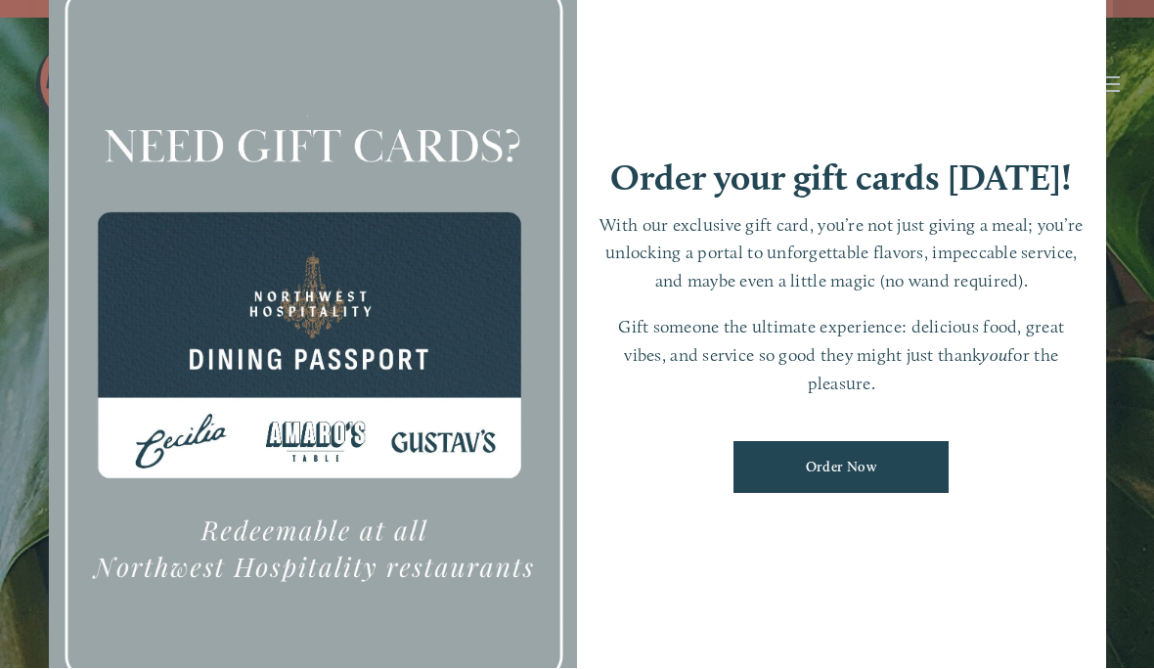
scroll to position [41, 0]
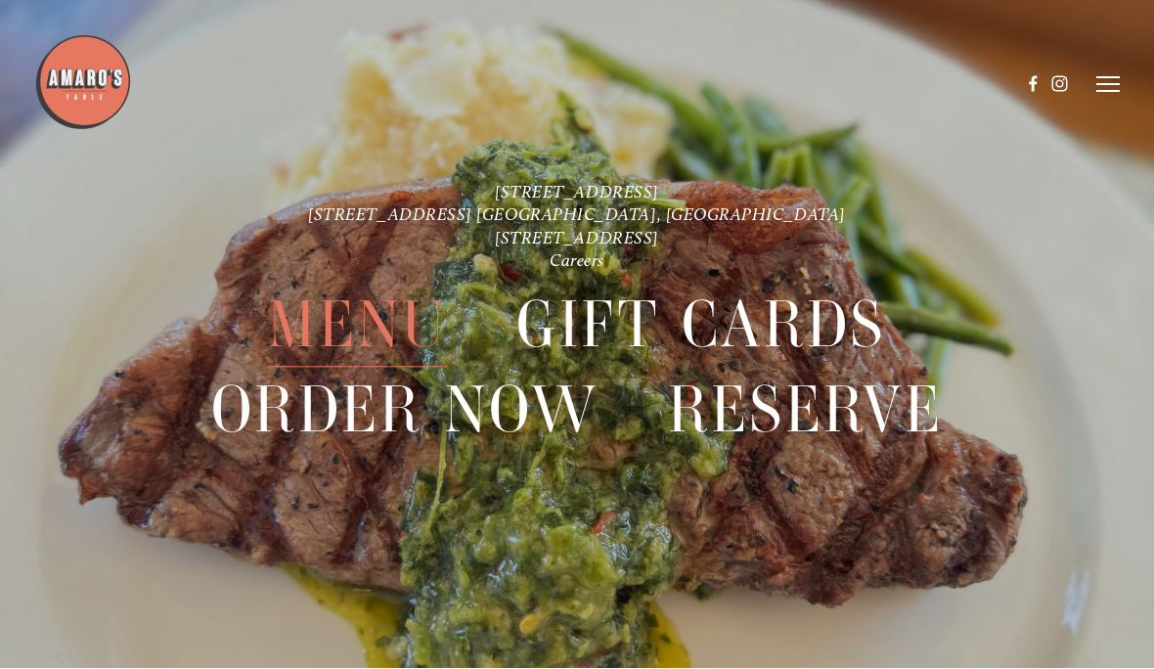
click at [326, 332] on span "Menu" at bounding box center [357, 327] width 179 height 84
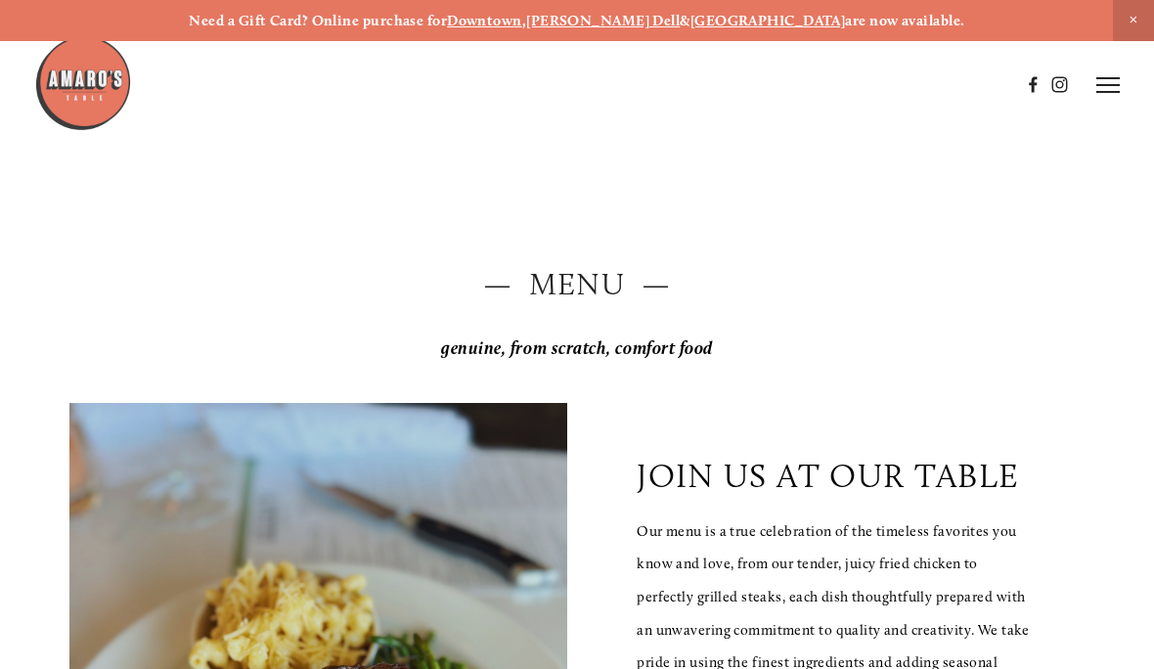
click at [508, 113] on div at bounding box center [527, 84] width 986 height 101
click at [513, 96] on div at bounding box center [527, 84] width 986 height 101
click at [598, 112] on div at bounding box center [527, 84] width 986 height 101
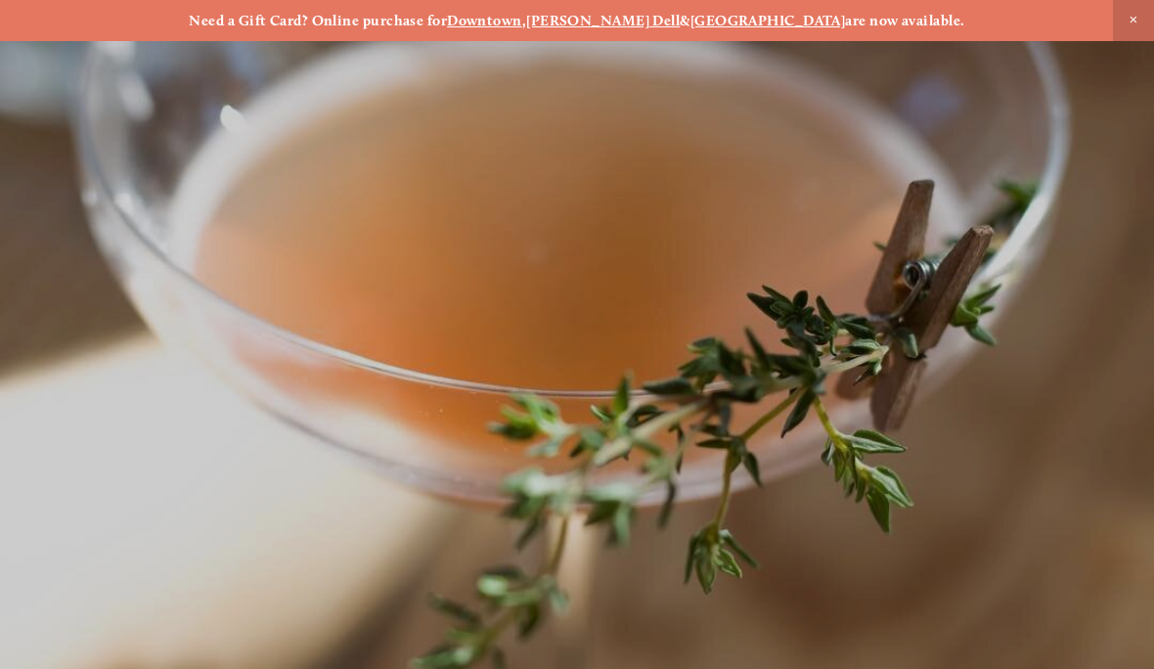
scroll to position [41, 0]
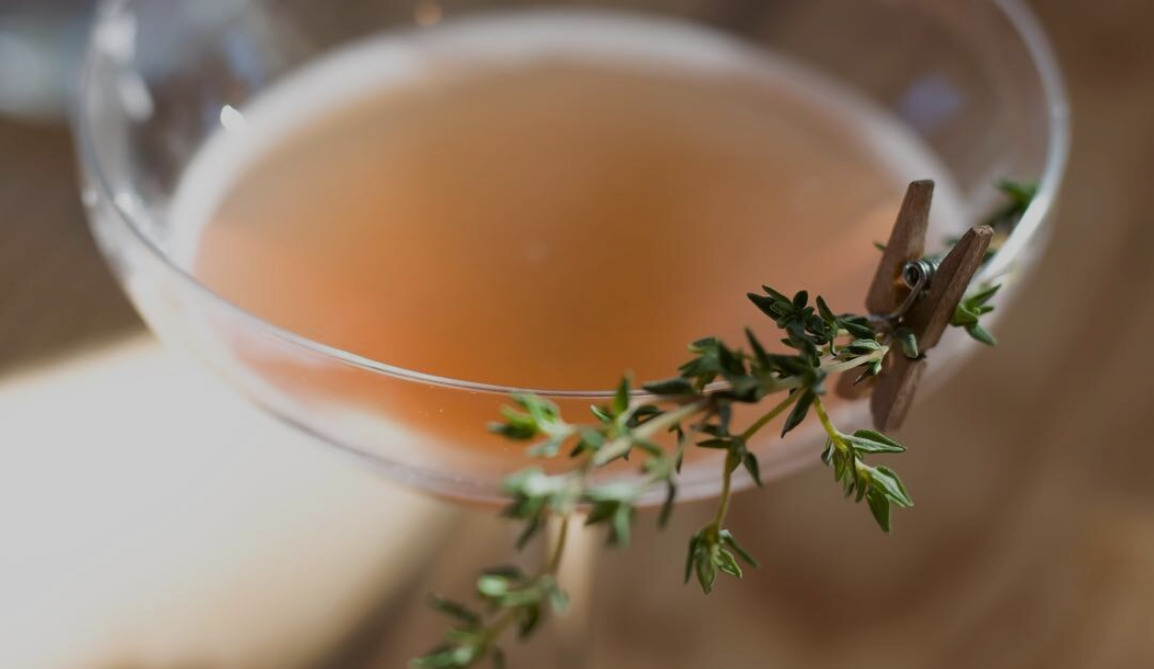
click at [264, 137] on header "Menu Order Now Visit Gallery 0" at bounding box center [576, 85] width 1085 height 170
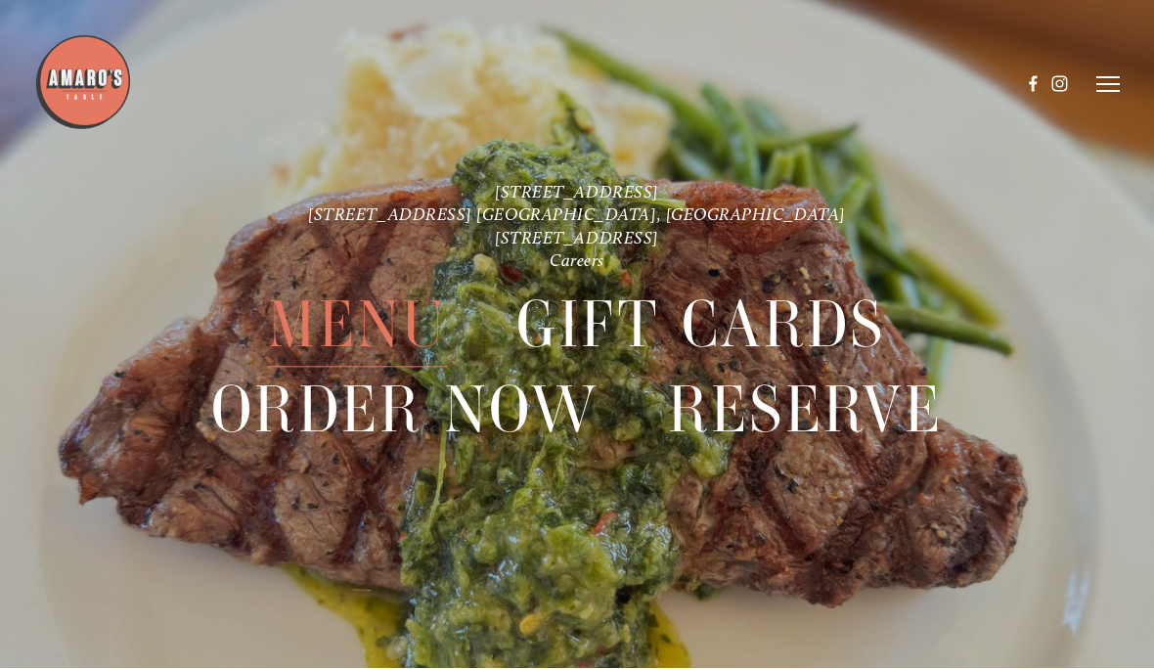
click at [338, 331] on span "Menu" at bounding box center [357, 327] width 179 height 84
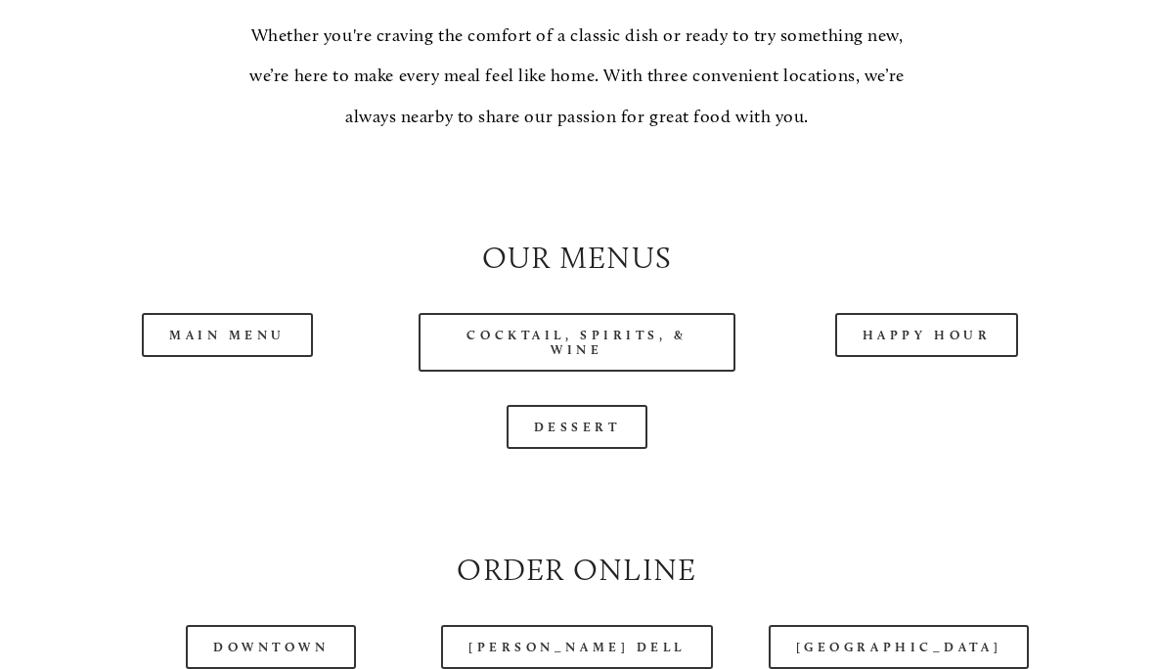
scroll to position [1598, 0]
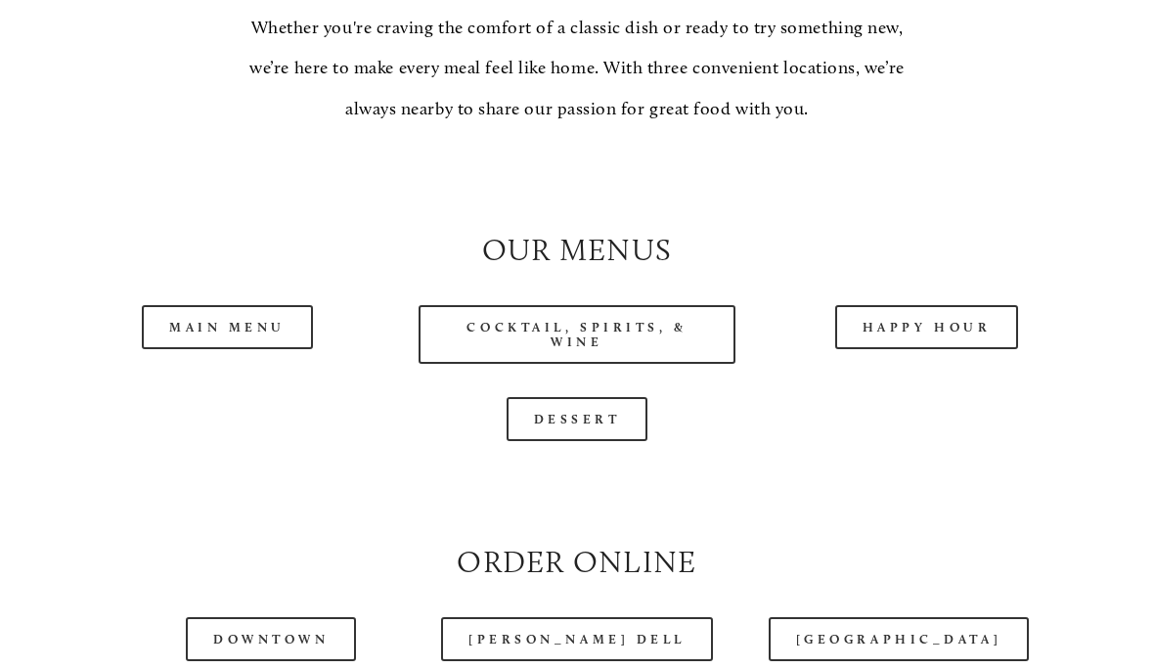
click at [224, 347] on link "Main Menu" at bounding box center [227, 328] width 171 height 44
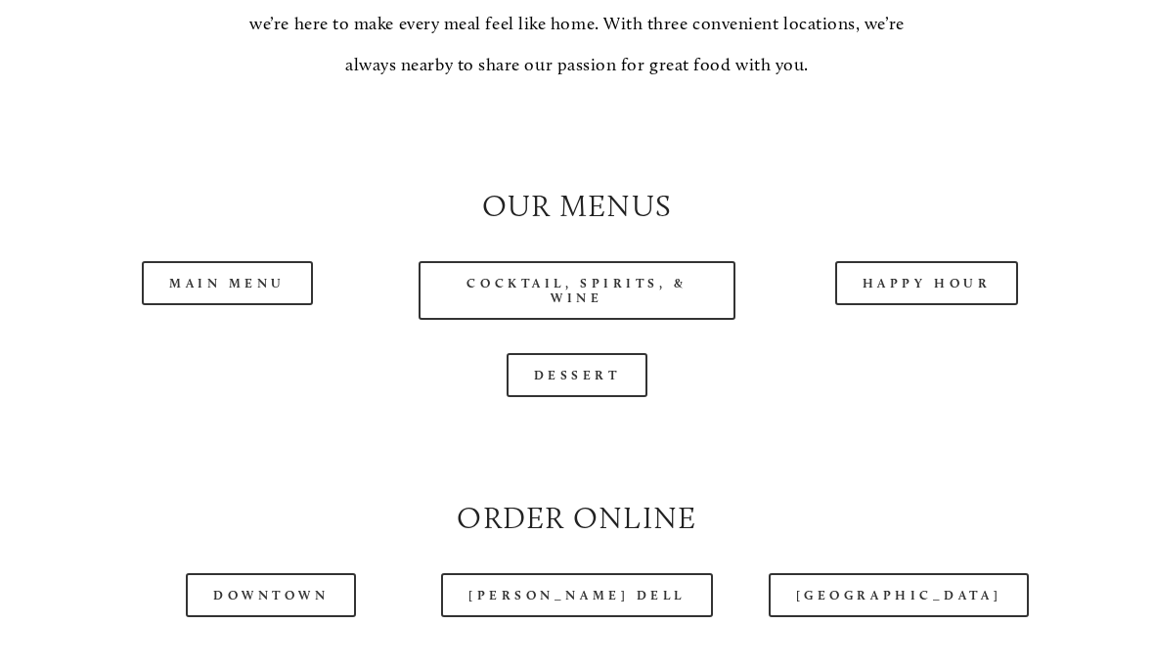
click at [211, 293] on link "Main Menu" at bounding box center [227, 283] width 171 height 44
